Goal: Task Accomplishment & Management: Manage account settings

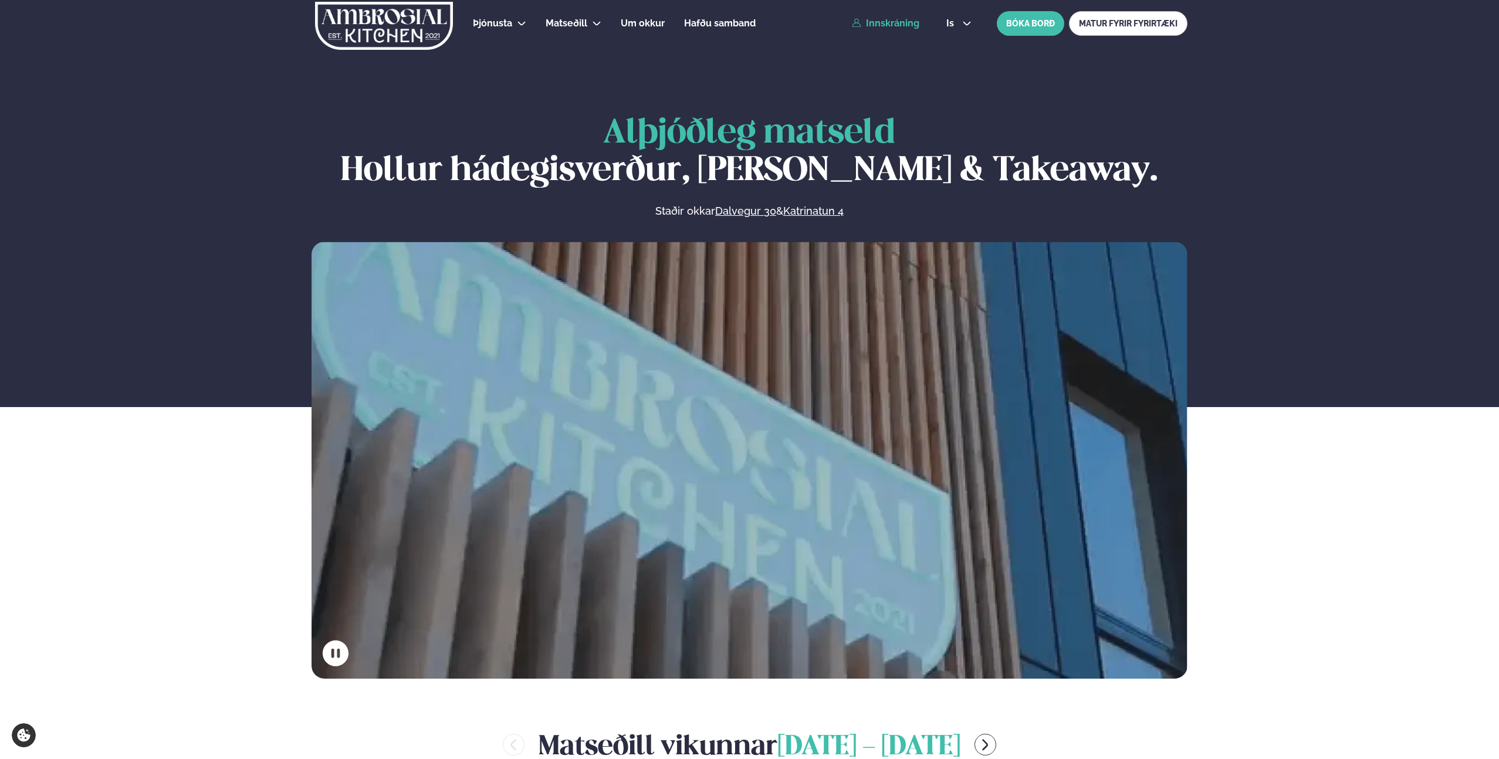
click at [906, 20] on link "Innskráning" at bounding box center [885, 23] width 67 height 11
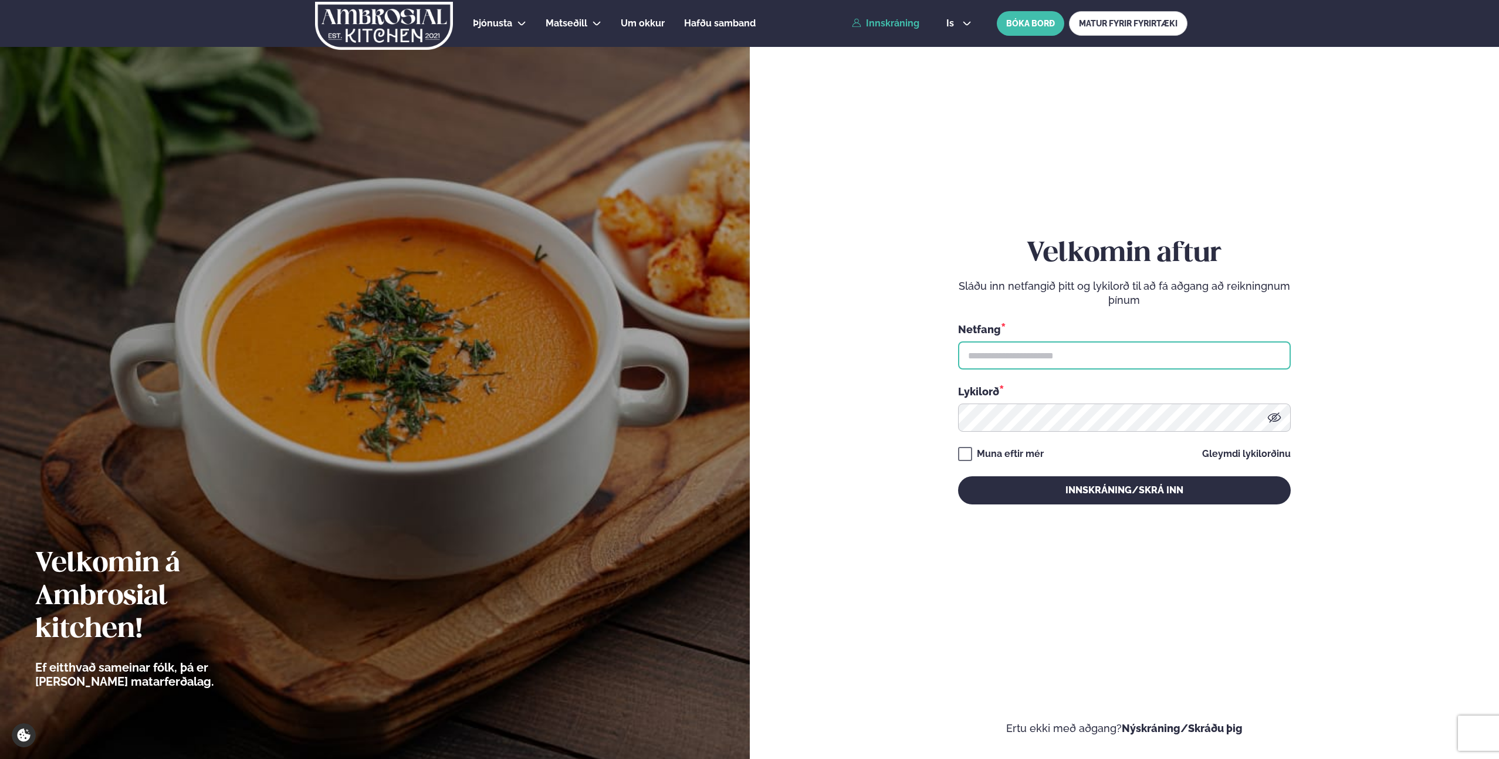
type input "**********"
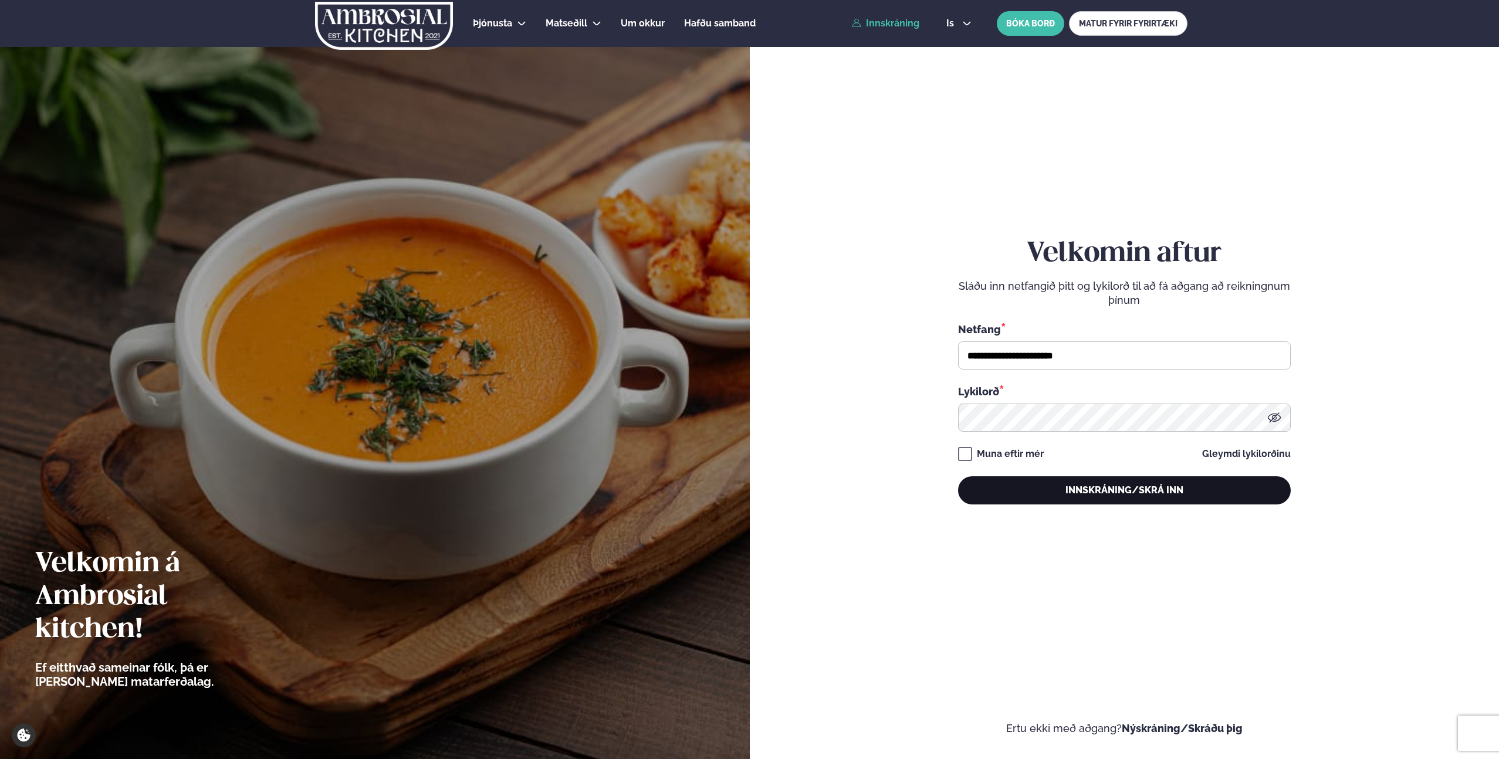
click at [1119, 495] on button "Innskráning/Skrá inn" at bounding box center [1124, 490] width 333 height 28
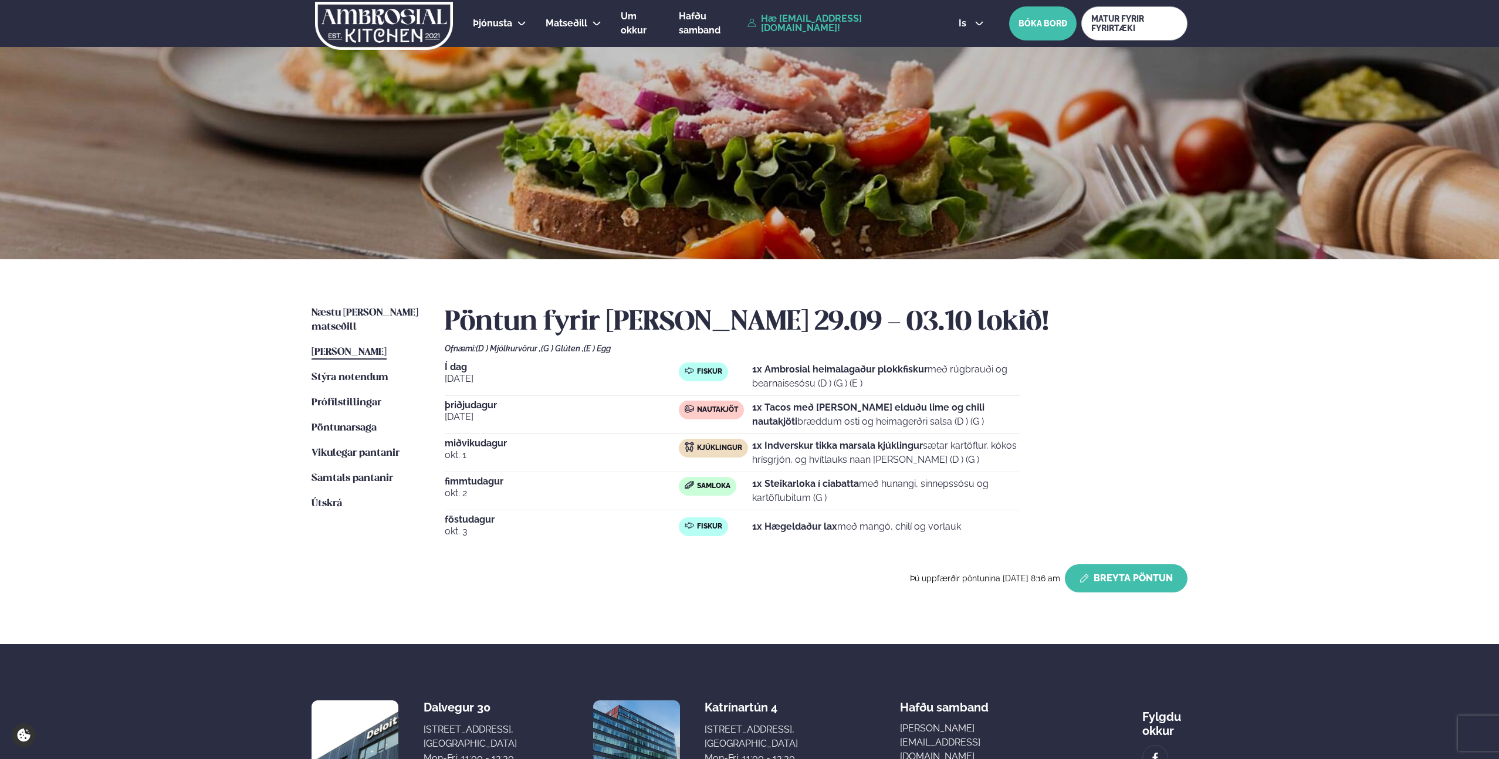
click at [1126, 574] on button "Breyta Pöntun" at bounding box center [1126, 578] width 123 height 28
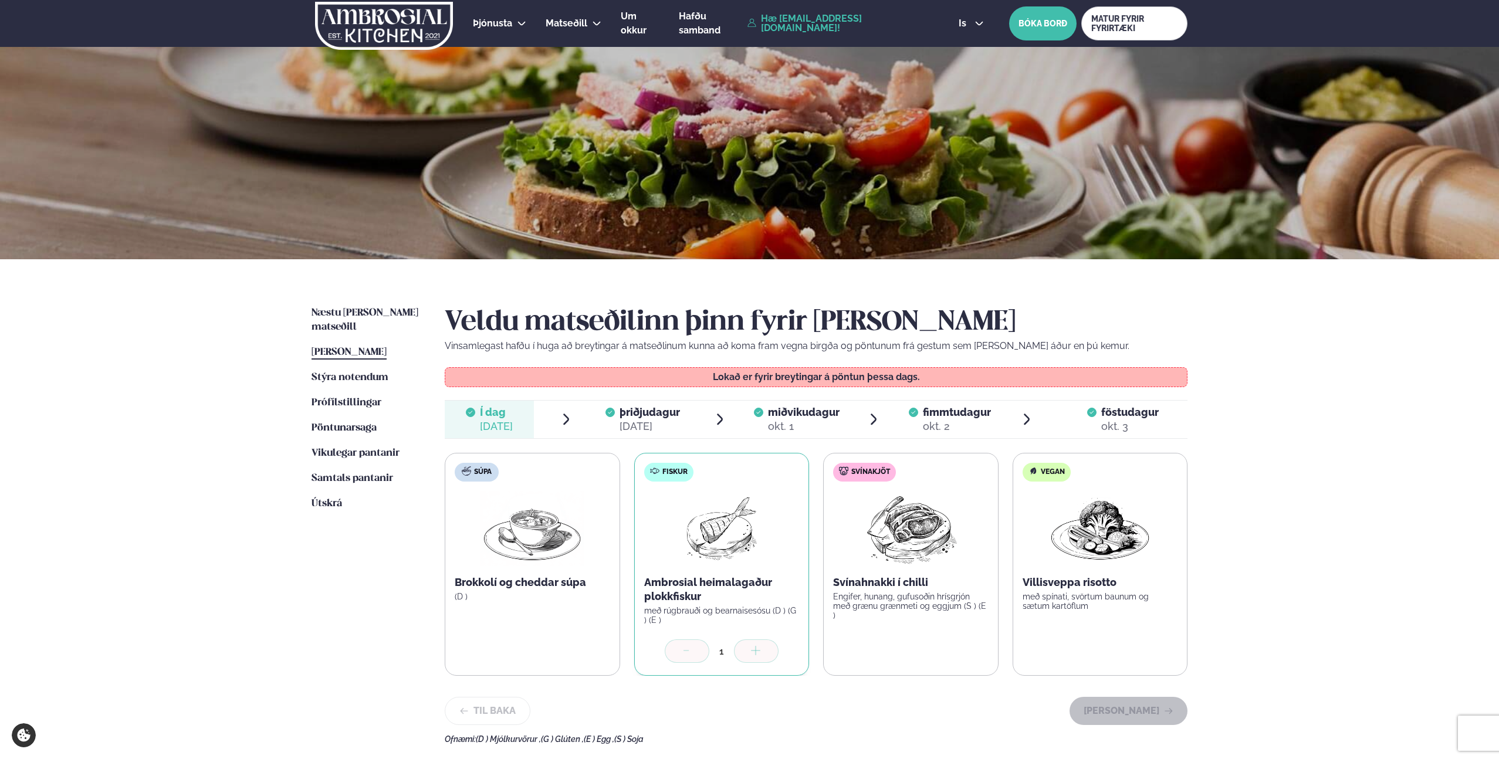
click at [630, 421] on div "[DATE]" at bounding box center [650, 427] width 60 height 14
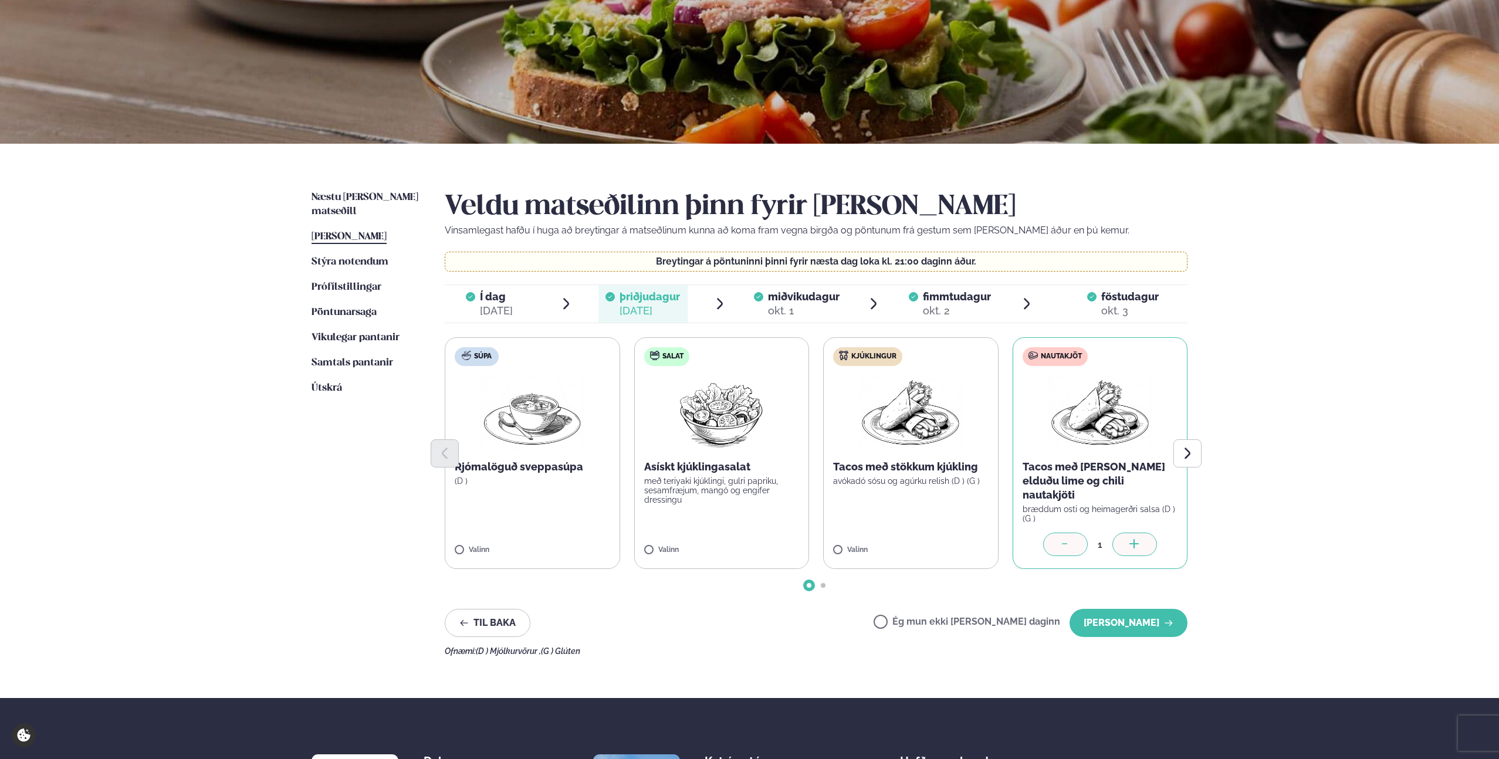
scroll to position [219, 0]
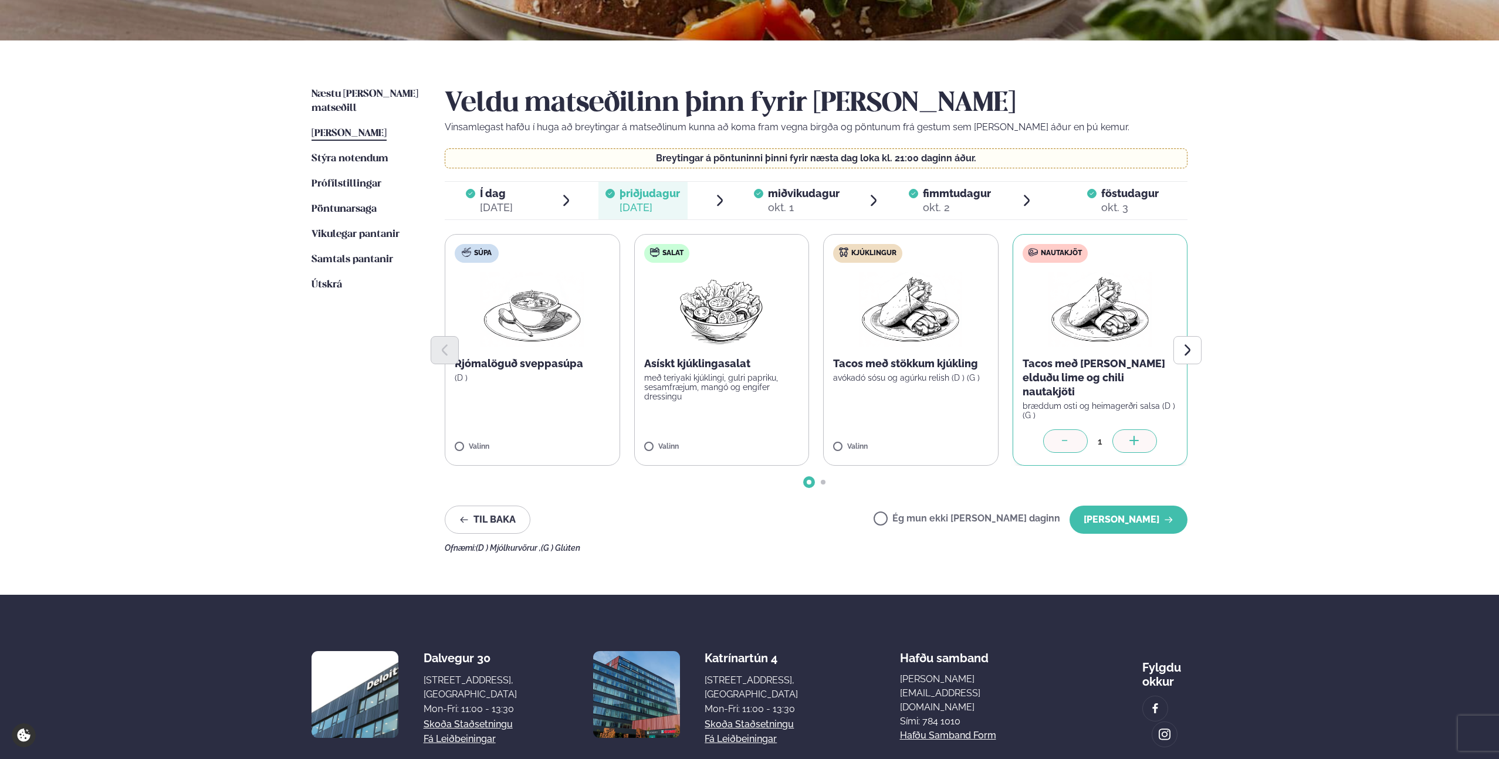
click at [968, 514] on label "Ég mun ekki [PERSON_NAME] daginn" at bounding box center [967, 520] width 187 height 12
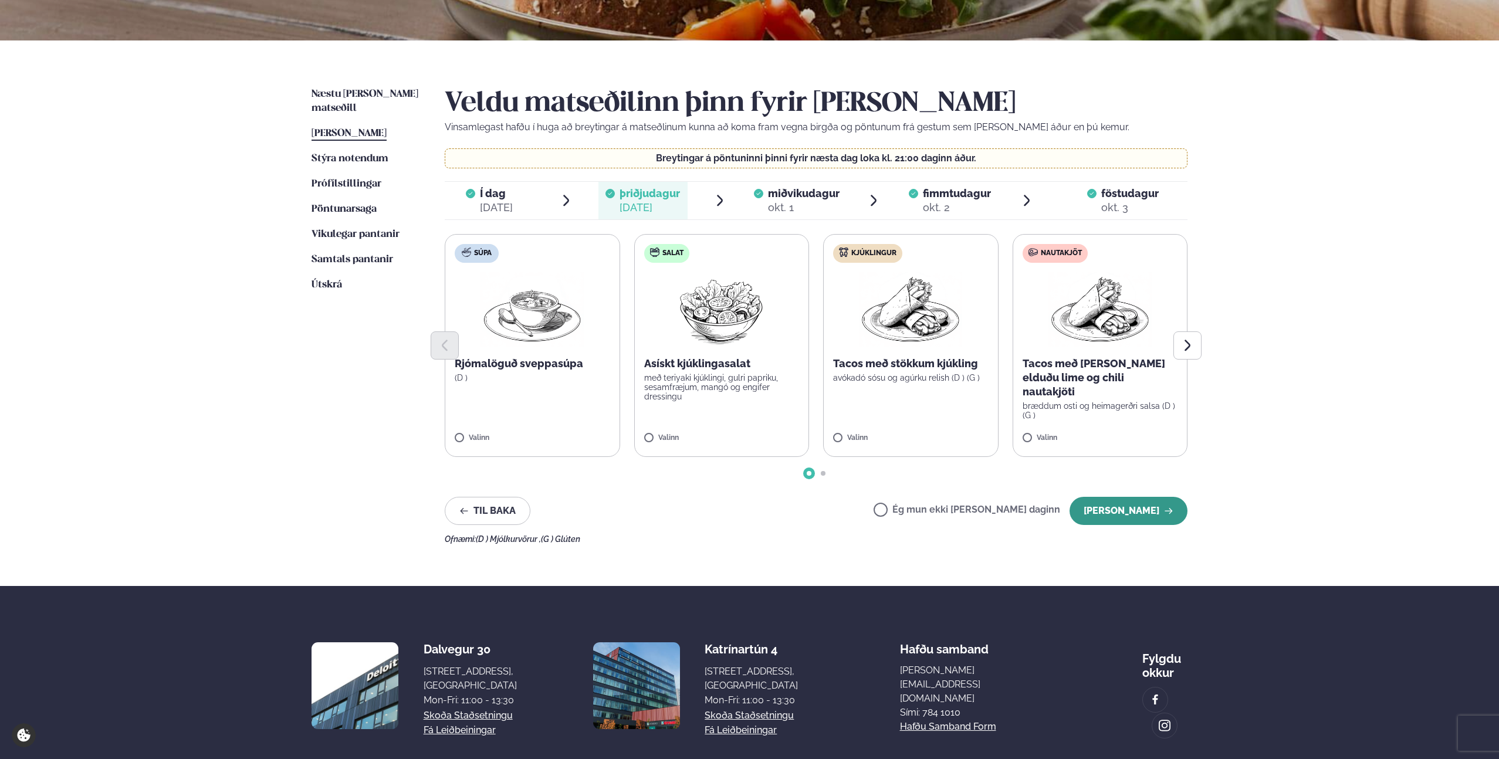
click at [1124, 508] on button "[PERSON_NAME]" at bounding box center [1129, 511] width 118 height 28
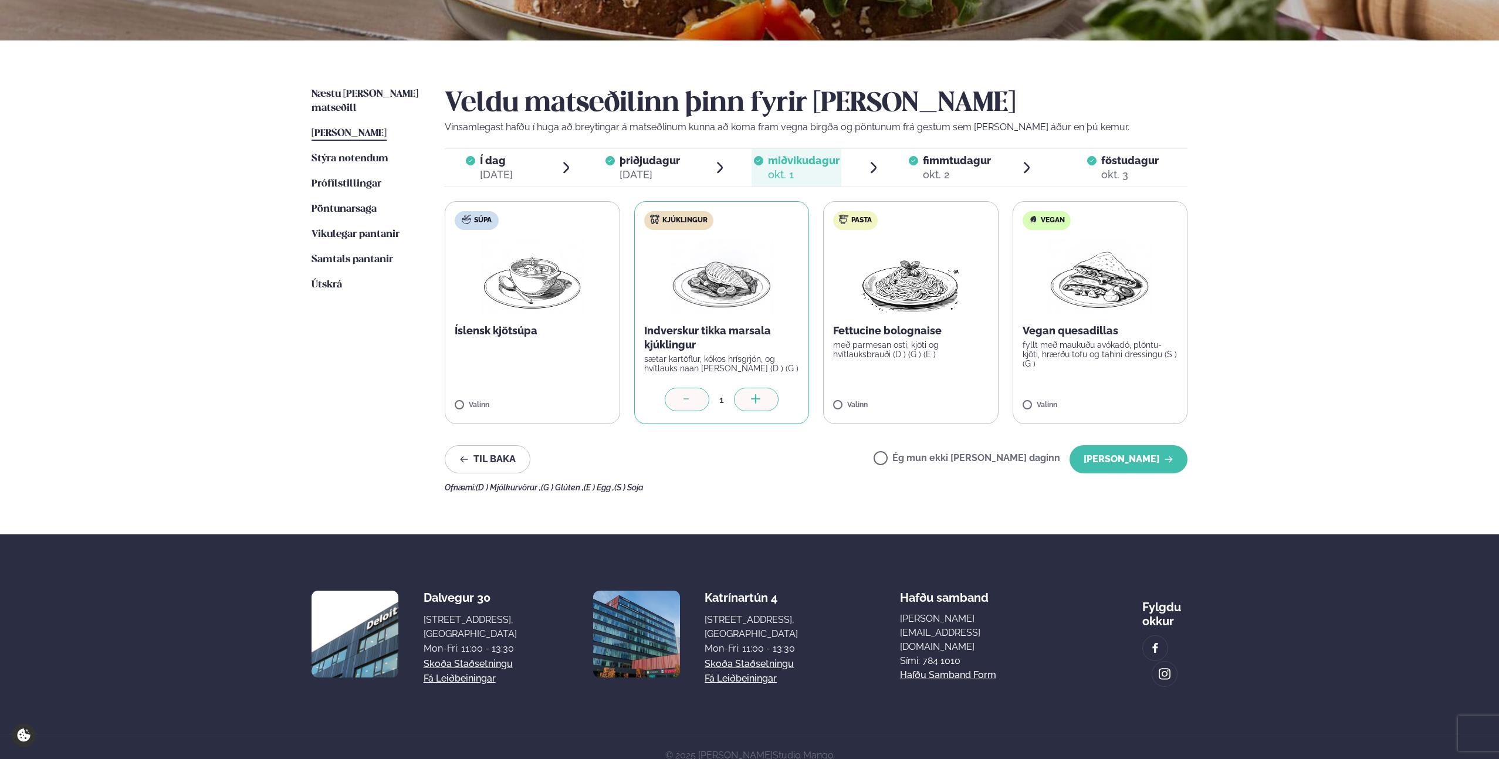
click at [661, 173] on div "[DATE]" at bounding box center [650, 175] width 60 height 14
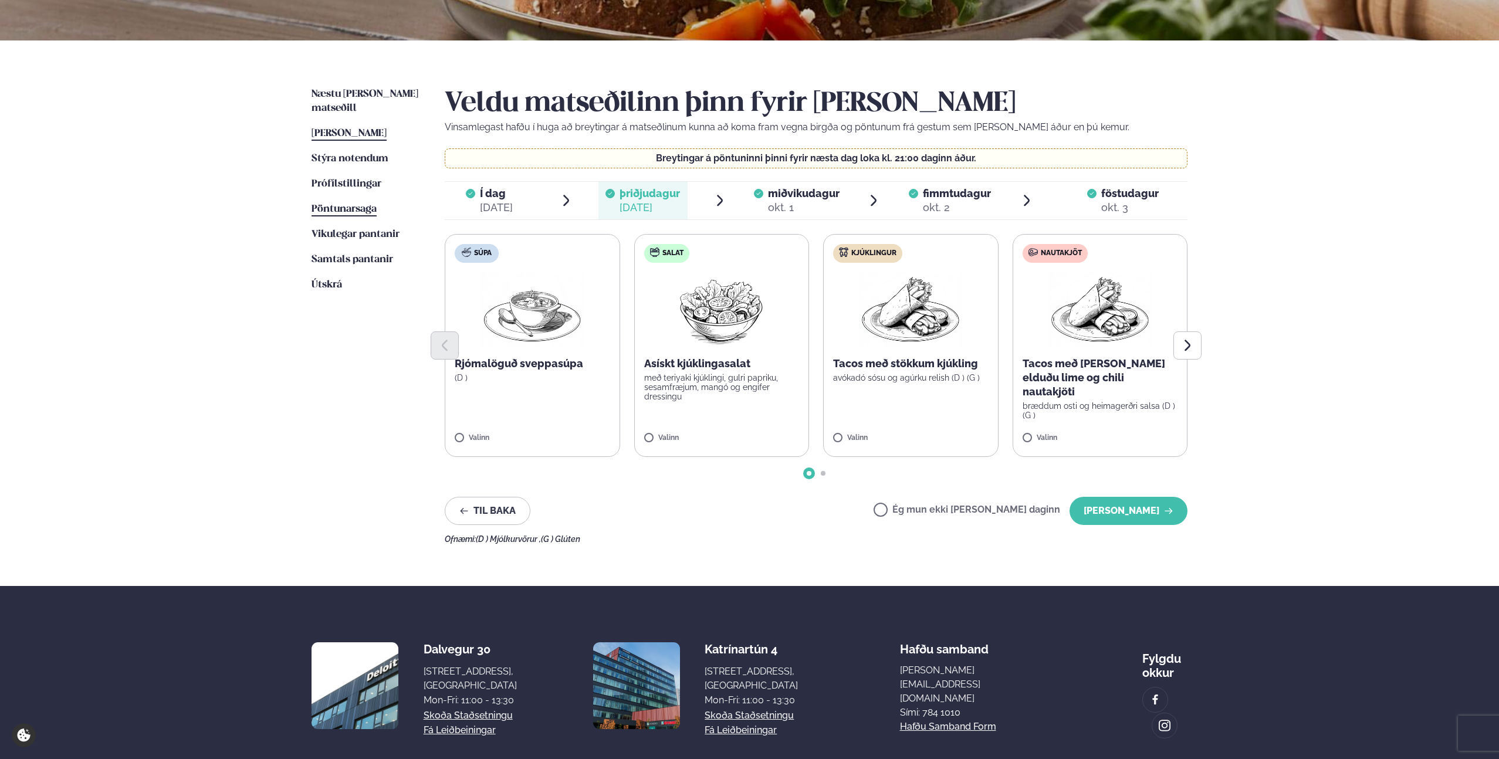
click at [337, 204] on span "Pöntunarsaga" at bounding box center [344, 209] width 65 height 10
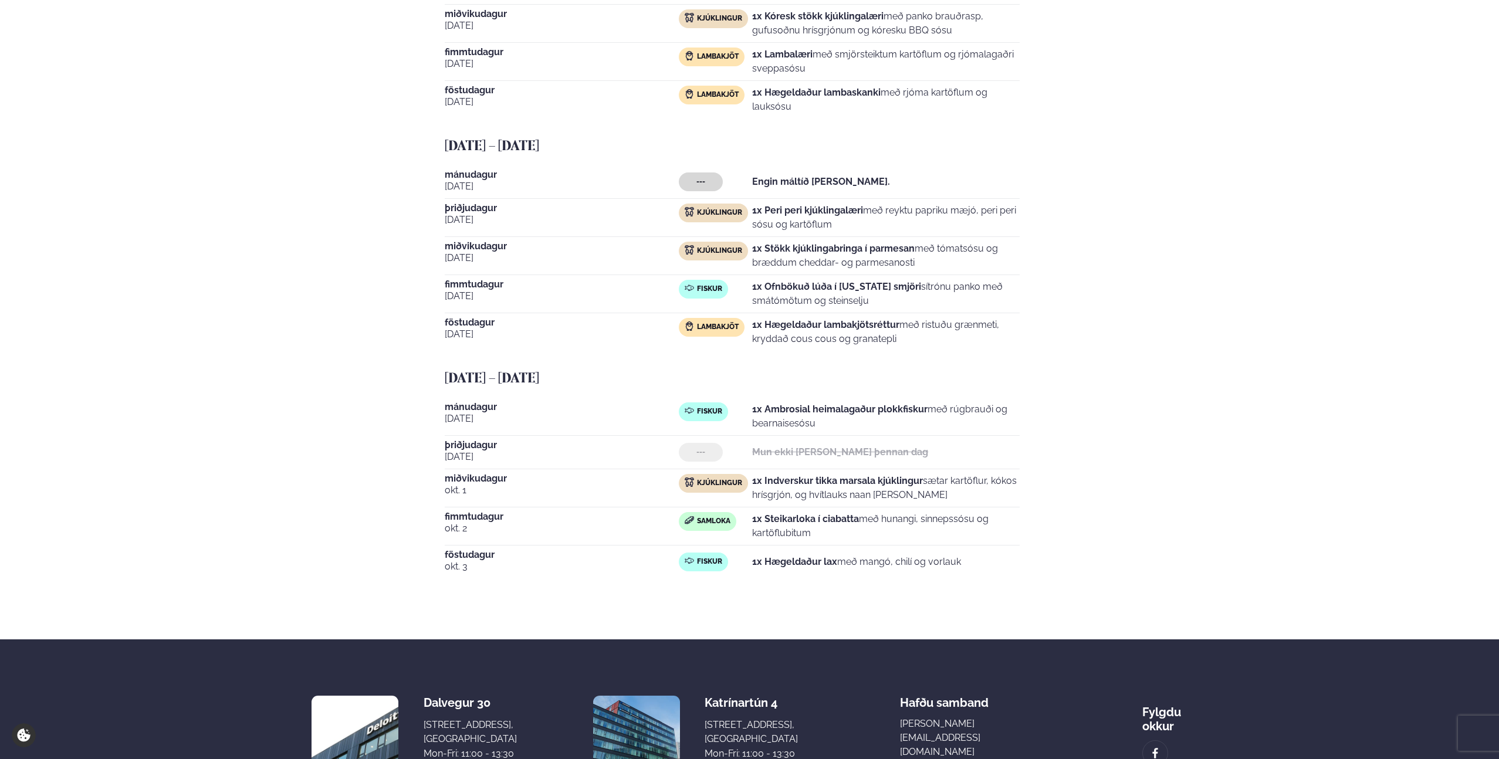
scroll to position [1040, 0]
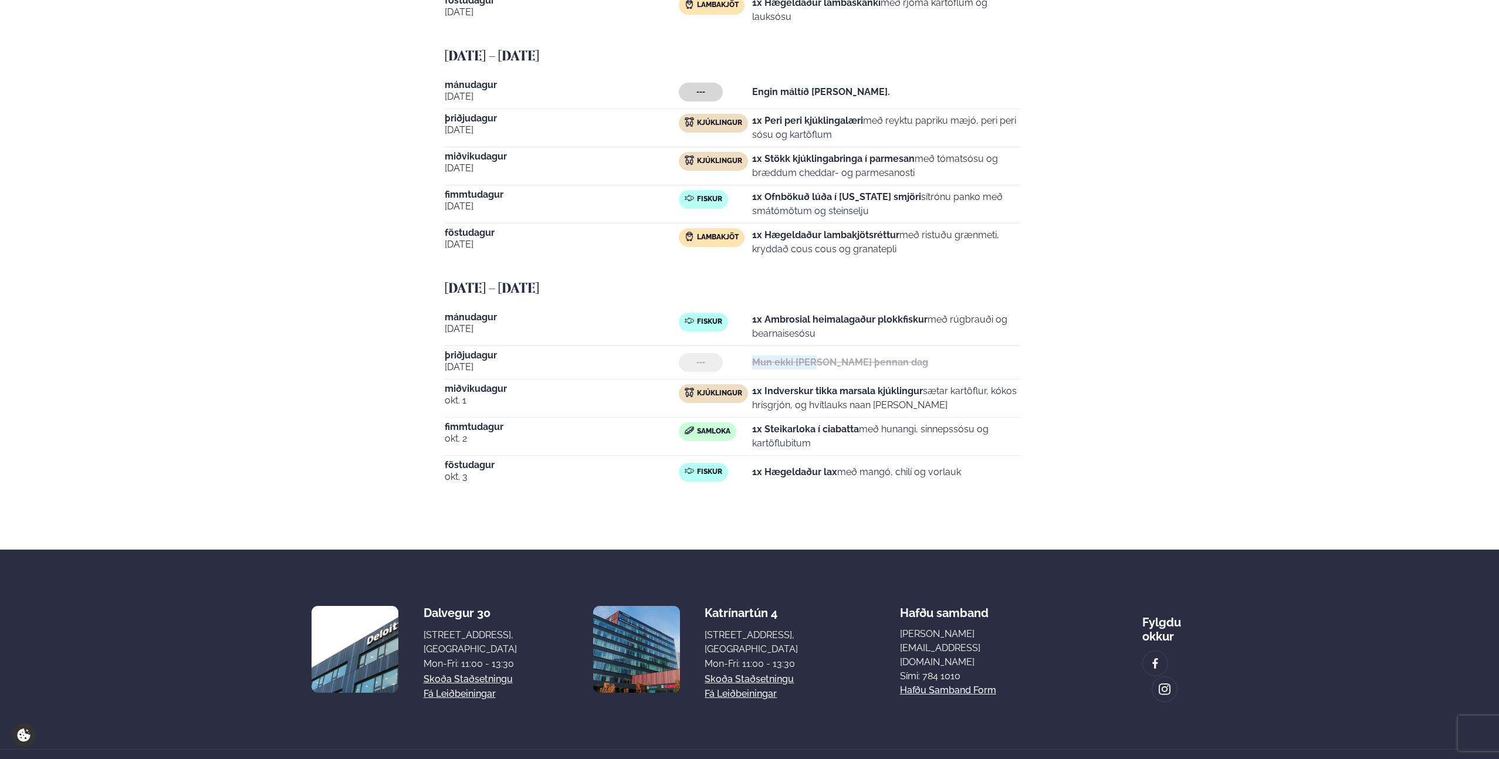
drag, startPoint x: 818, startPoint y: 327, endPoint x: 831, endPoint y: 326, distance: 13.6
click at [828, 353] on div "--- Mun ekki [PERSON_NAME] þennan dag" at bounding box center [849, 362] width 341 height 19
click at [831, 353] on div "Mun ekki [PERSON_NAME] þennan dag" at bounding box center [840, 362] width 176 height 19
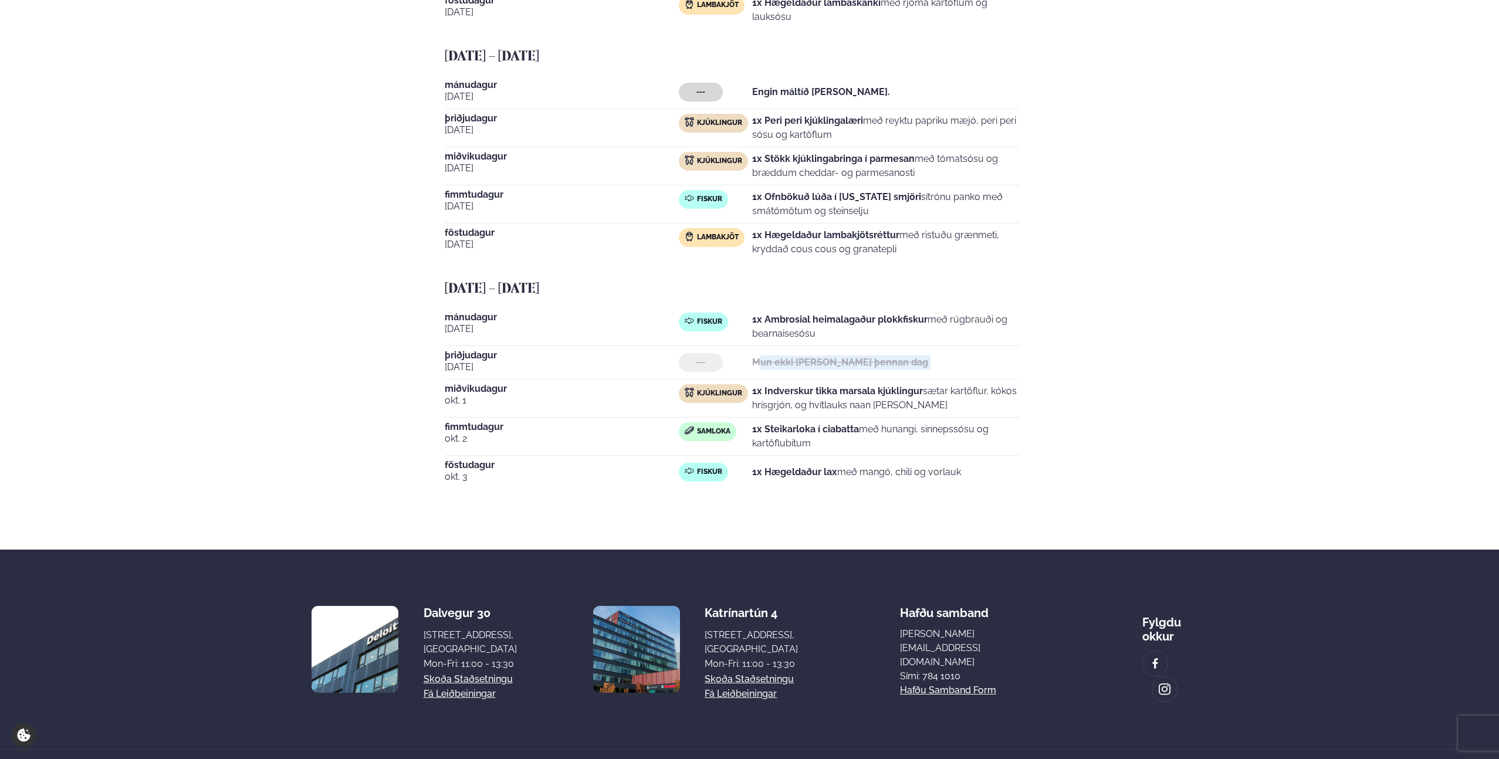
click at [831, 353] on div "Mun ekki [PERSON_NAME] þennan dag" at bounding box center [840, 362] width 176 height 19
click at [854, 357] on strong "Mun ekki [PERSON_NAME] þennan dag" at bounding box center [840, 362] width 176 height 11
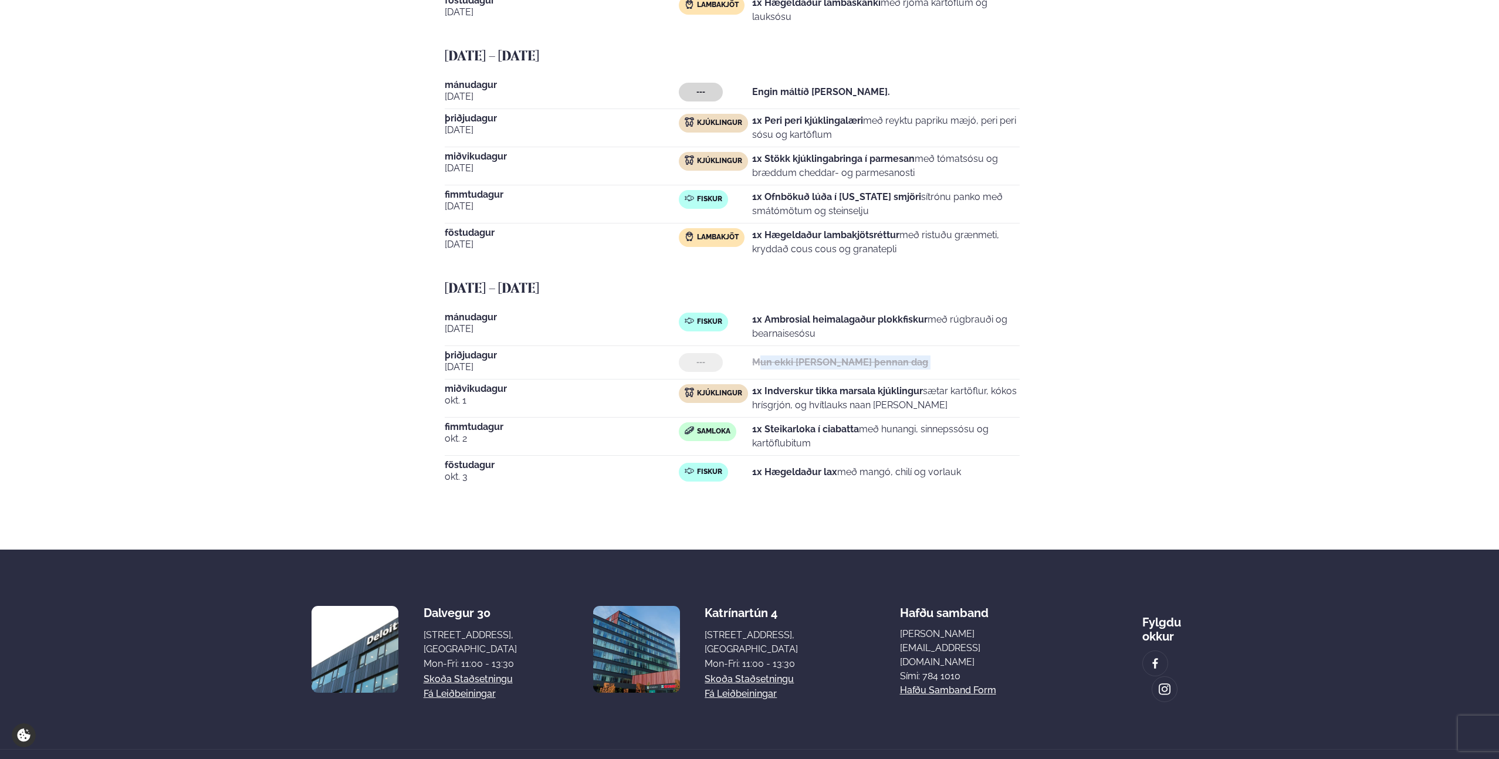
click at [854, 357] on strong "Mun ekki [PERSON_NAME] þennan dag" at bounding box center [840, 362] width 176 height 11
click at [856, 357] on strong "Mun ekki [PERSON_NAME] þennan dag" at bounding box center [840, 362] width 176 height 11
click at [858, 357] on strong "Mun ekki [PERSON_NAME] þennan dag" at bounding box center [840, 362] width 176 height 11
click at [859, 357] on strong "Mun ekki [PERSON_NAME] þennan dag" at bounding box center [840, 362] width 176 height 11
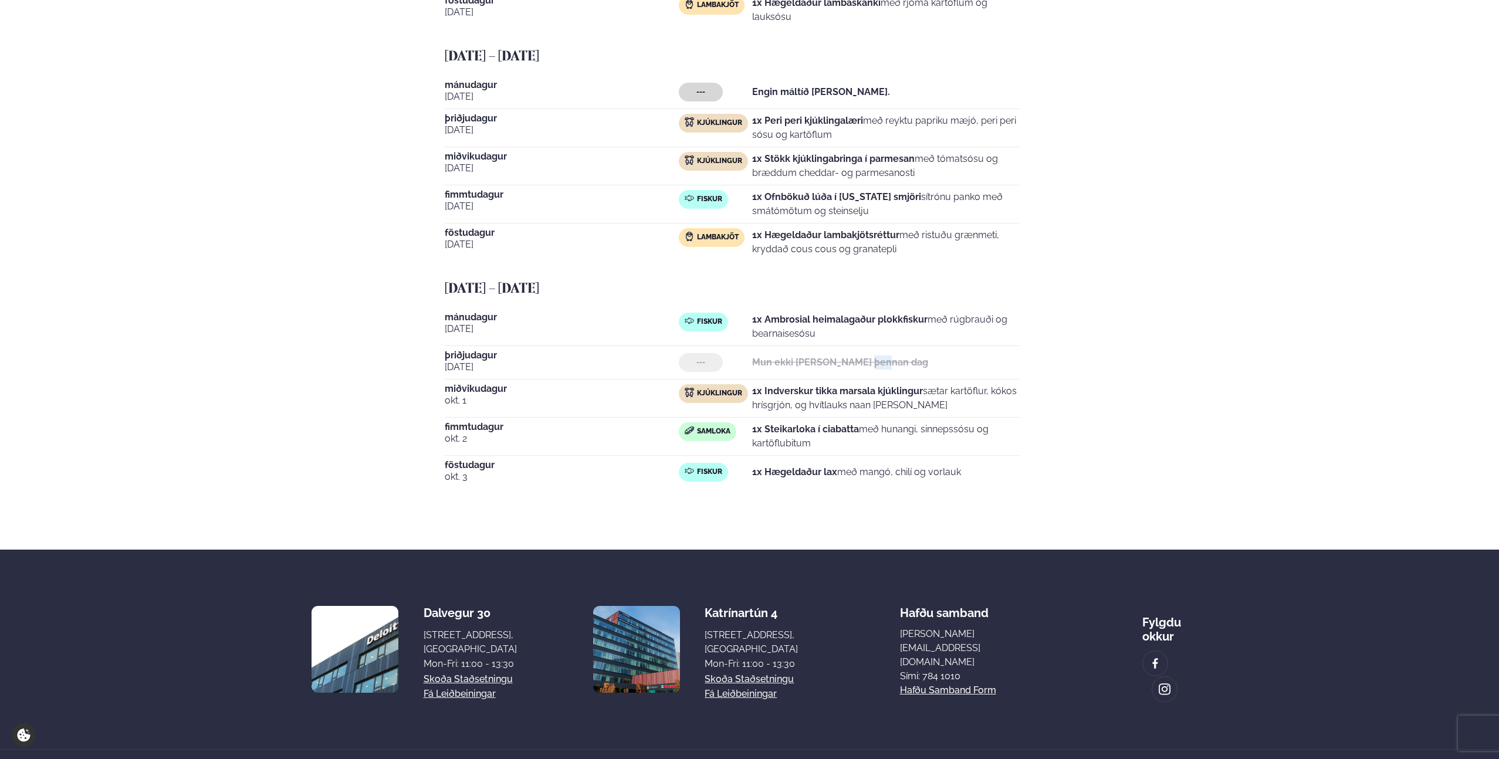
click at [859, 357] on strong "Mun ekki [PERSON_NAME] þennan dag" at bounding box center [840, 362] width 176 height 11
